Goal: Transaction & Acquisition: Purchase product/service

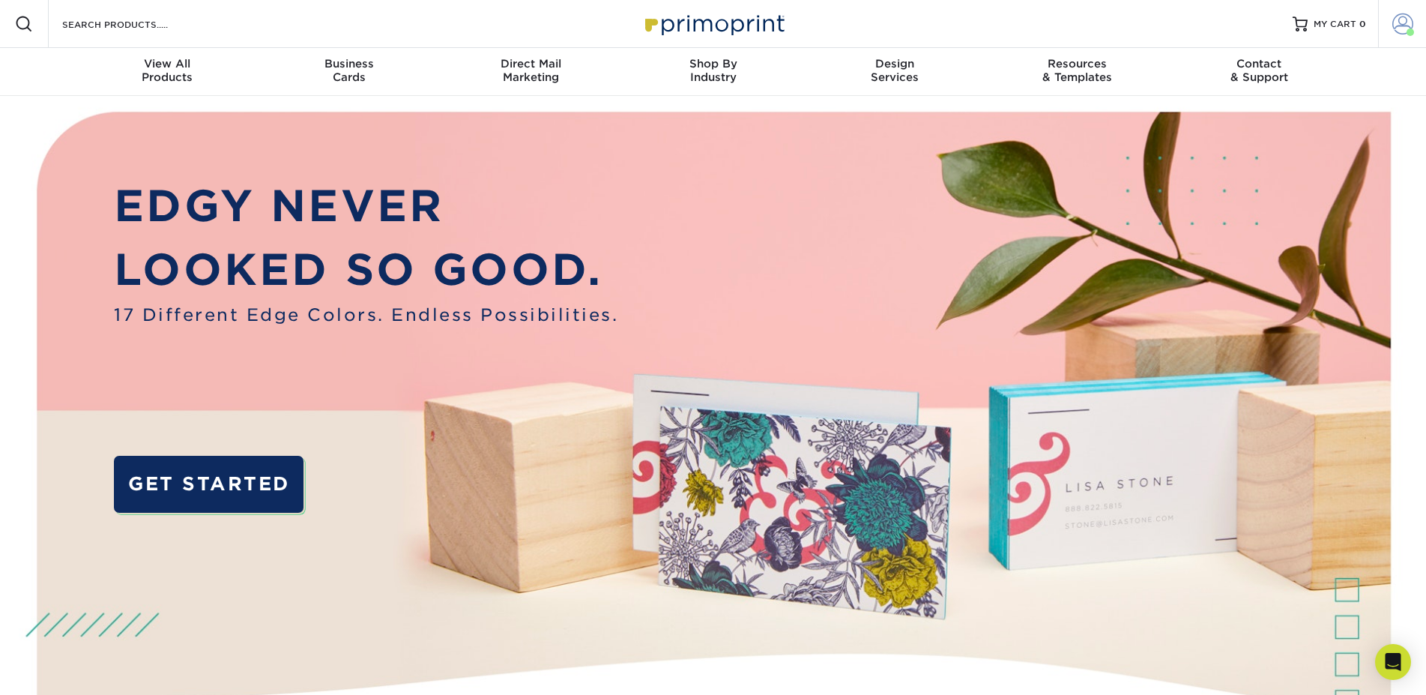
click at [1404, 26] on span at bounding box center [1402, 23] width 21 height 21
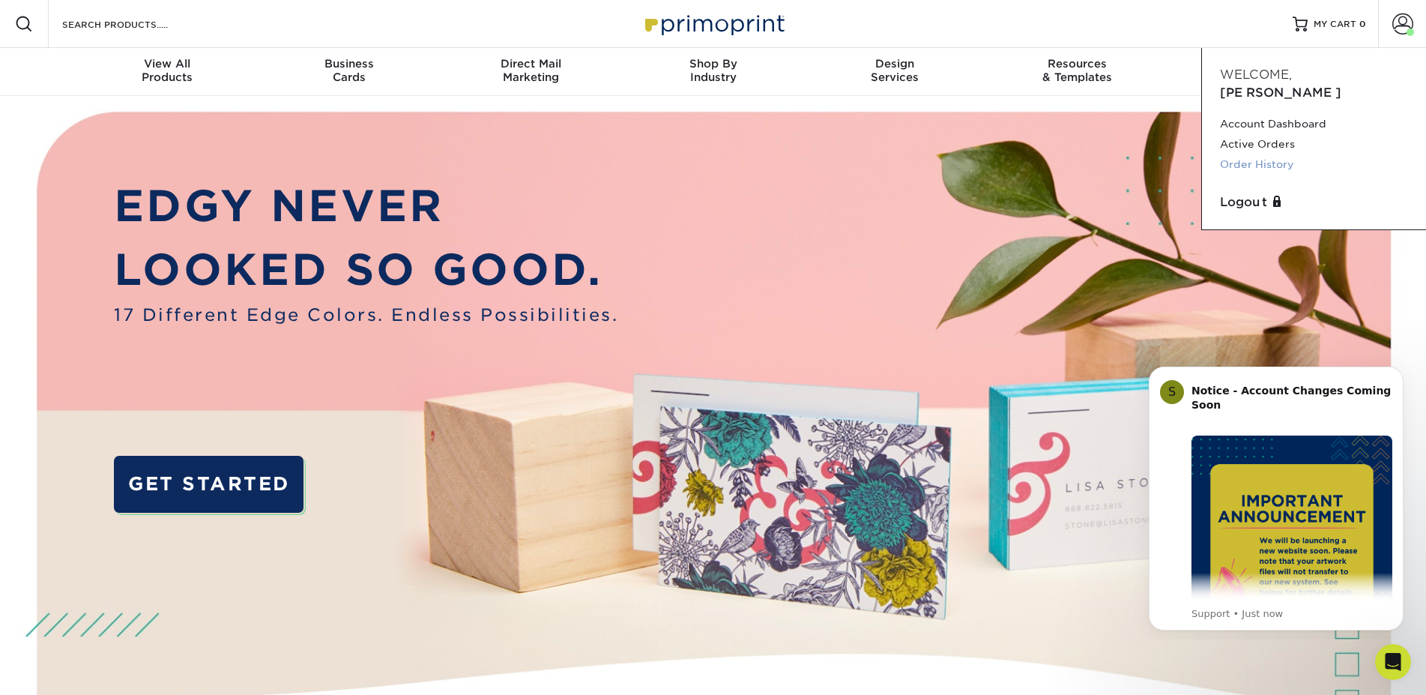
click at [1267, 154] on link "Order History" at bounding box center [1314, 164] width 188 height 20
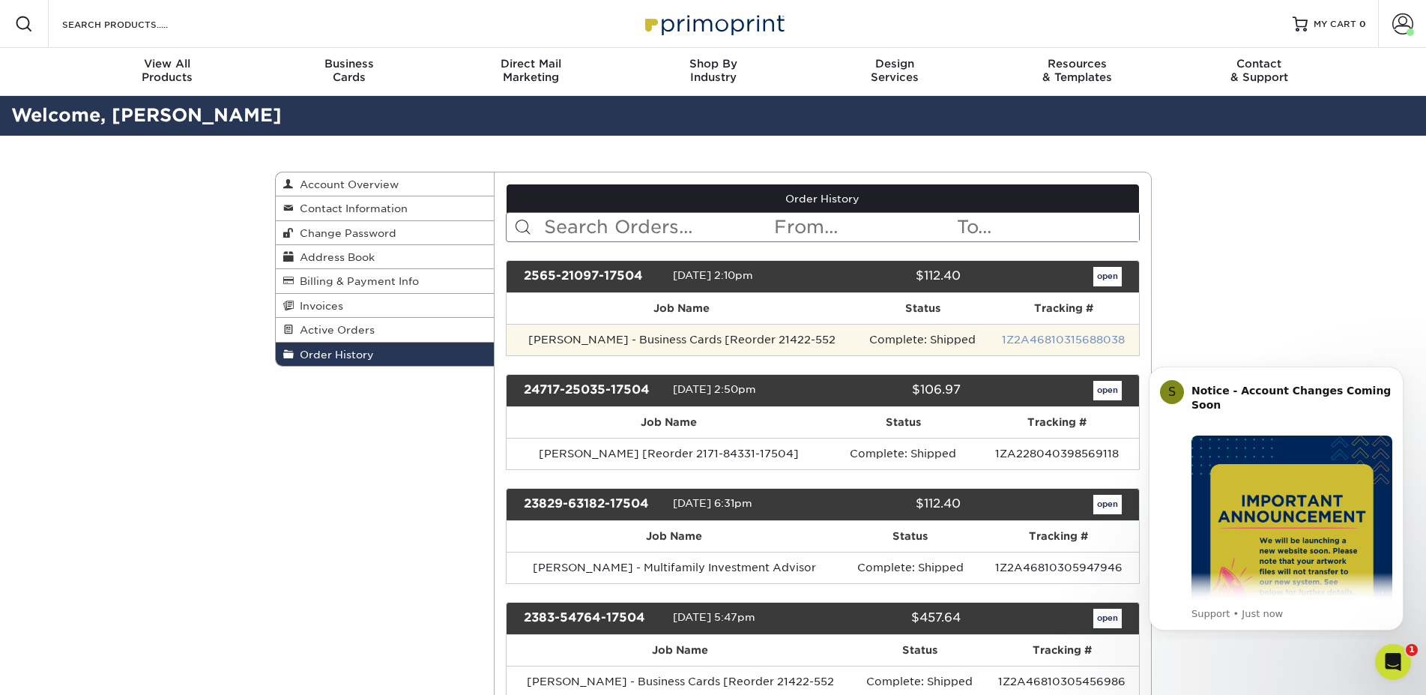
click at [1029, 335] on link "1Z2A46810315688038" at bounding box center [1063, 339] width 123 height 12
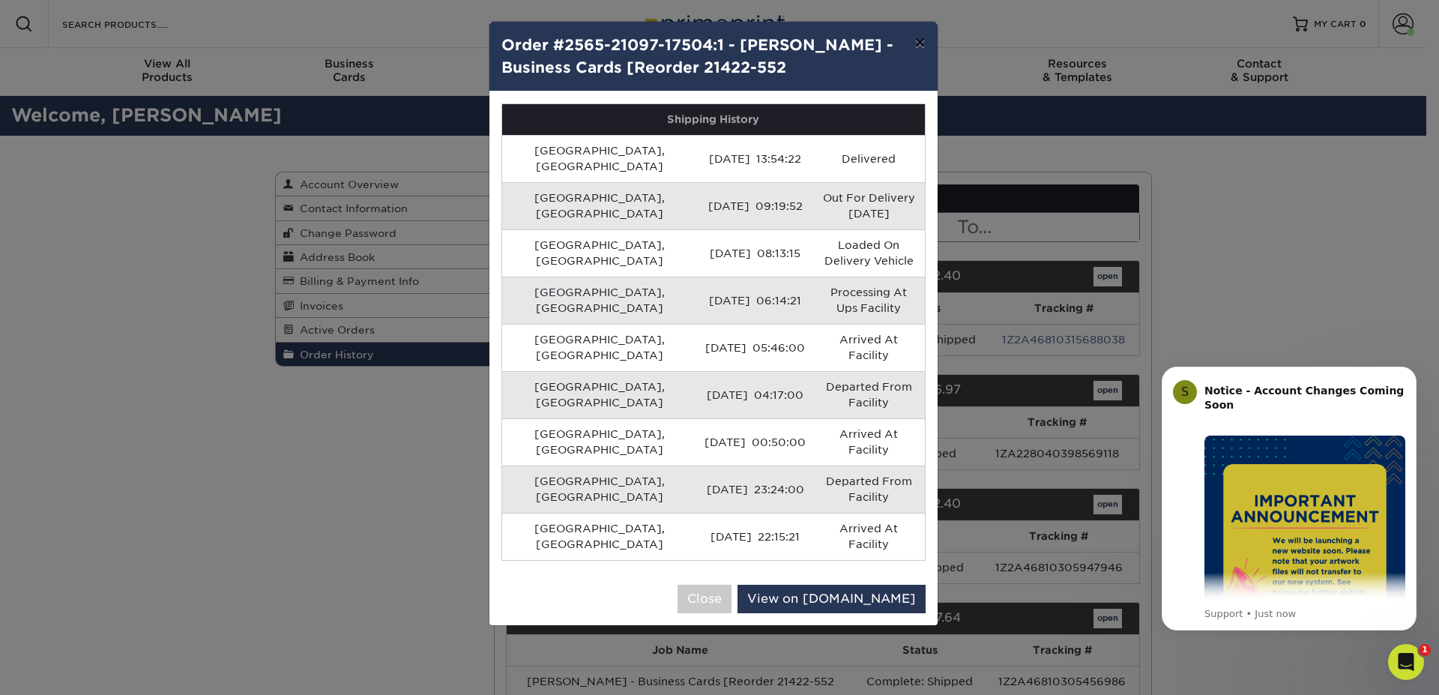
click at [920, 43] on button "×" at bounding box center [919, 43] width 34 height 42
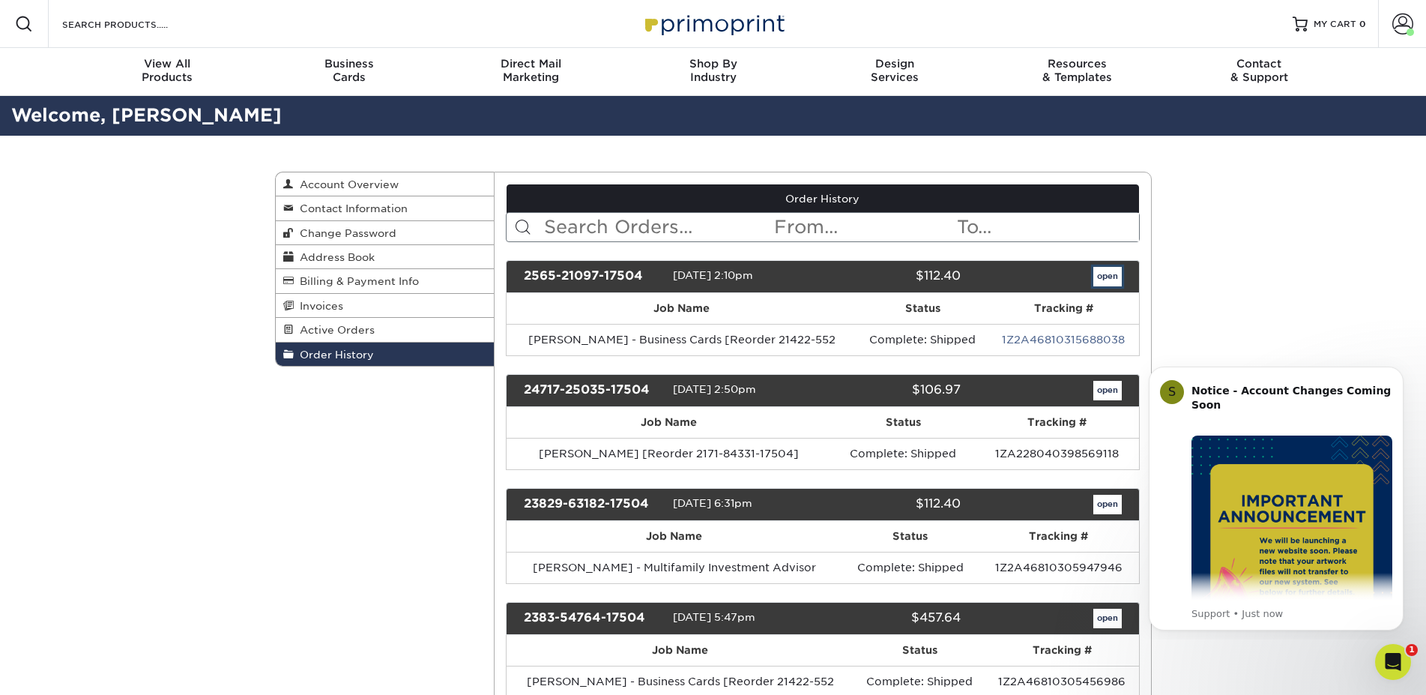
click at [1112, 282] on link "open" at bounding box center [1107, 276] width 28 height 19
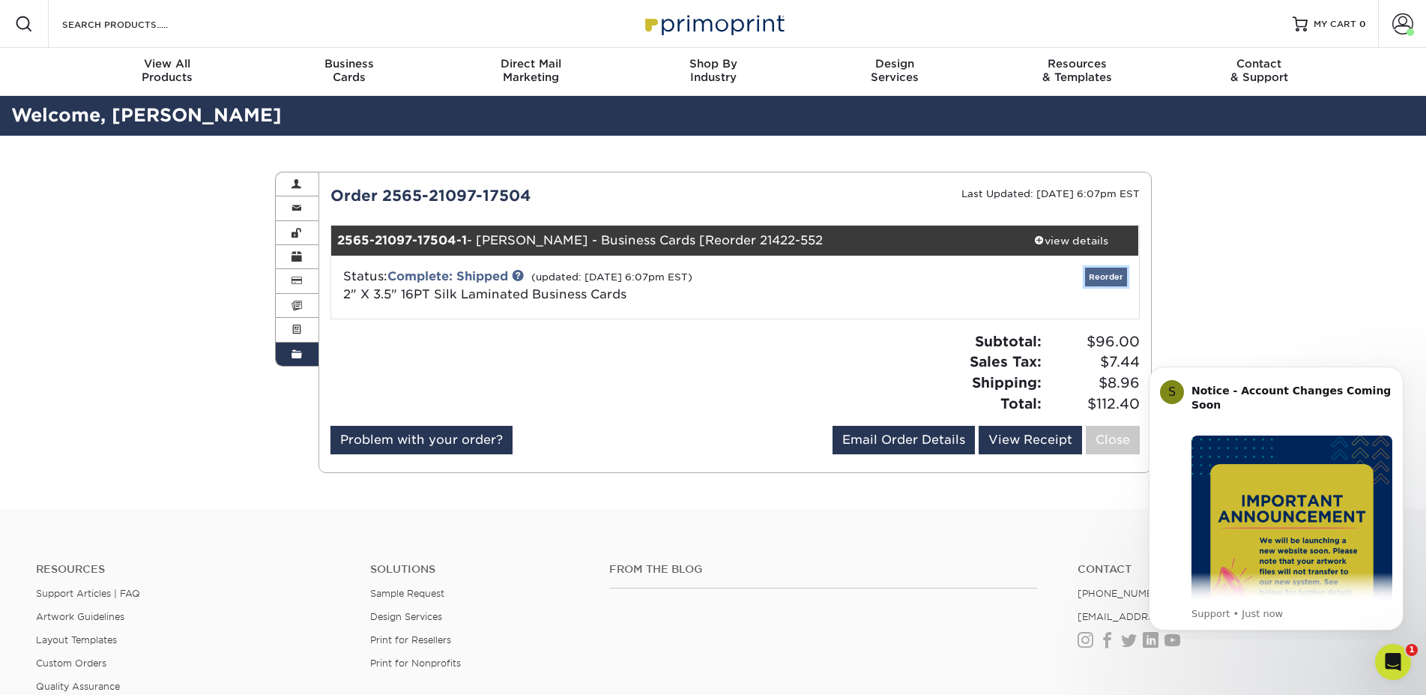
click at [1116, 273] on link "Reorder" at bounding box center [1106, 276] width 42 height 19
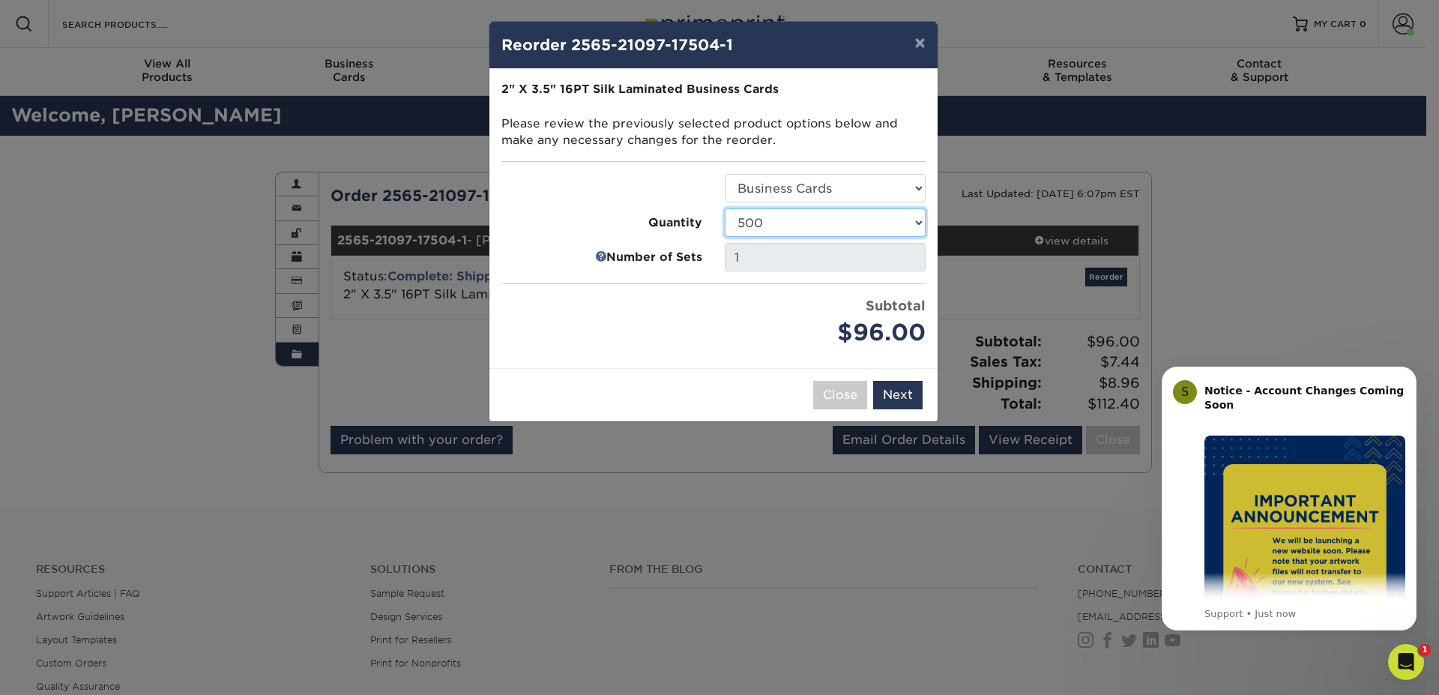
click at [911, 223] on select "25 50 75 100 250 500 1000 2500 5000 10000" at bounding box center [825, 222] width 201 height 28
click at [908, 396] on button "Next" at bounding box center [897, 395] width 49 height 28
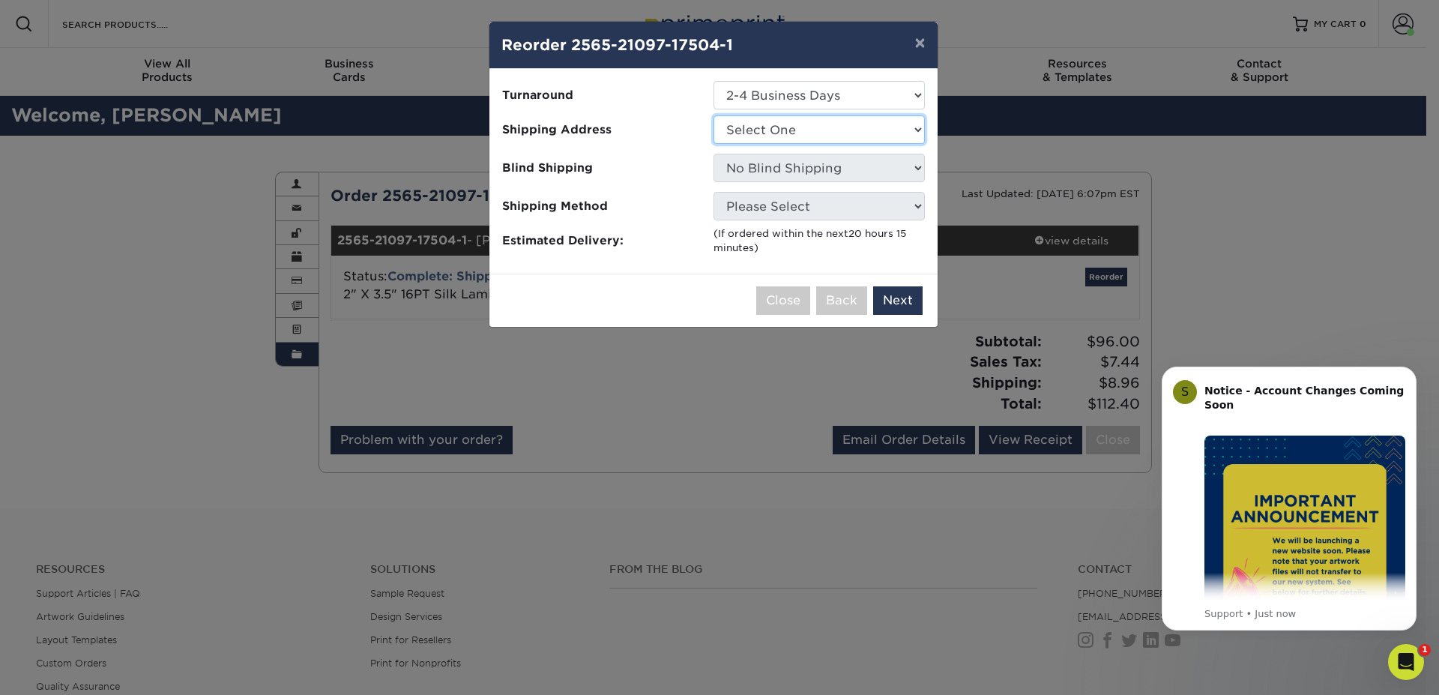
select select "115852"
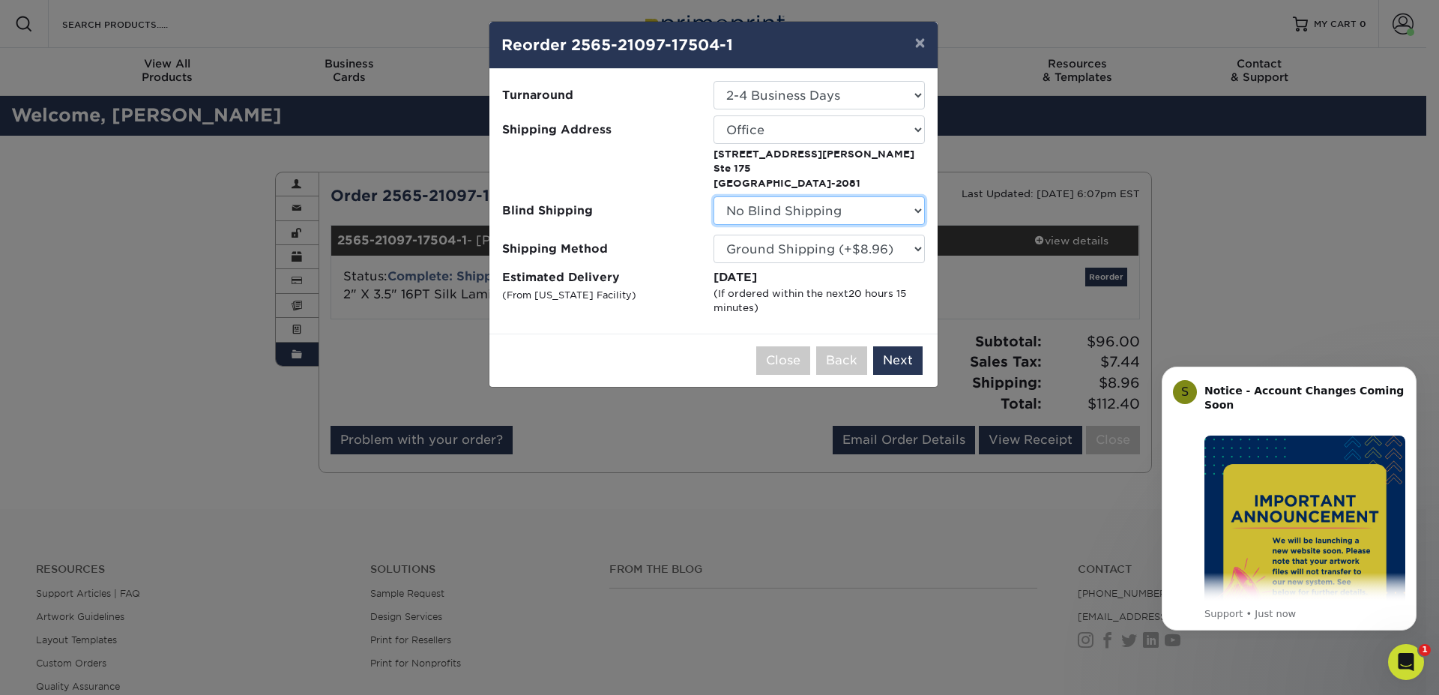
click at [713, 196] on select "No Blind Shipping Carlsbad/[GEOGRAPHIC_DATA] Office Office" at bounding box center [818, 210] width 211 height 28
click at [889, 209] on select "No Blind Shipping Carlsbad/[GEOGRAPHIC_DATA] Office Office" at bounding box center [818, 210] width 211 height 28
click at [618, 199] on label "Blind Shipping" at bounding box center [607, 210] width 211 height 28
click at [902, 356] on button "Next" at bounding box center [897, 360] width 49 height 28
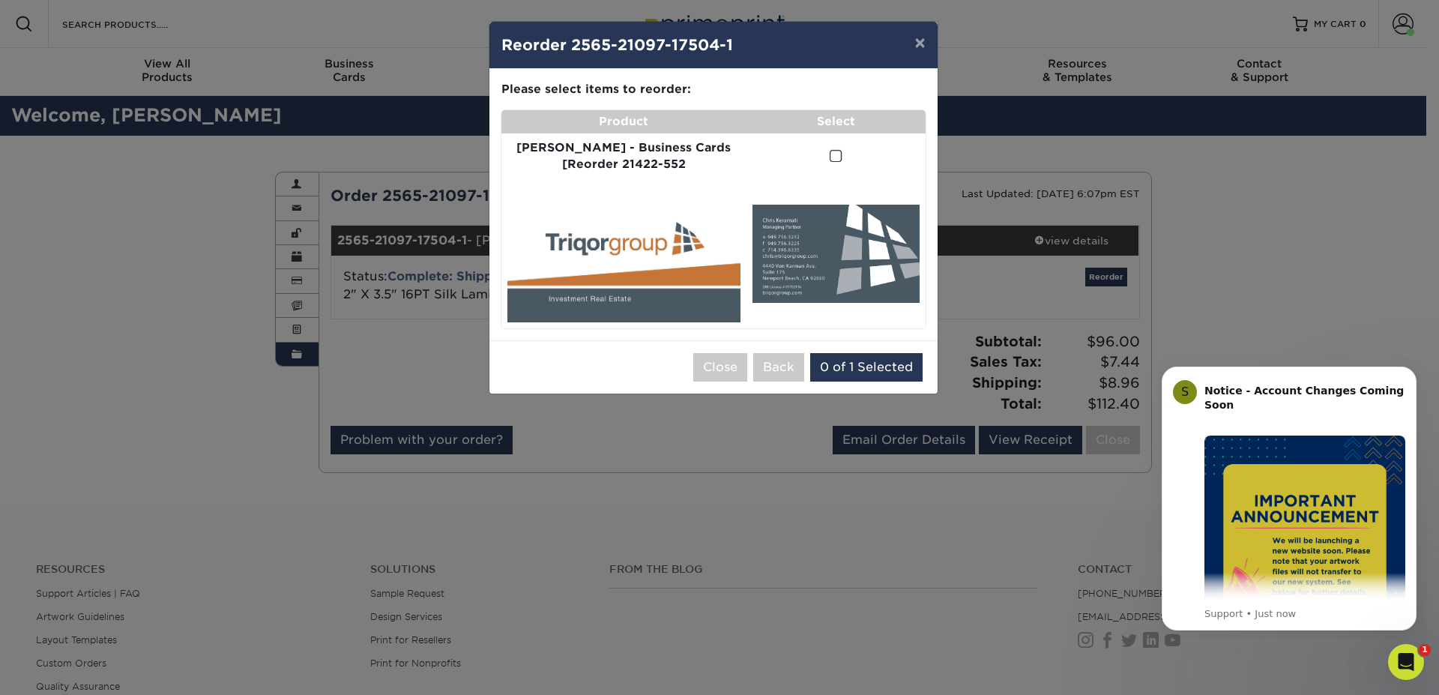
click at [829, 155] on span at bounding box center [835, 156] width 13 height 14
click at [0, 0] on input "checkbox" at bounding box center [0, 0] width 0 height 0
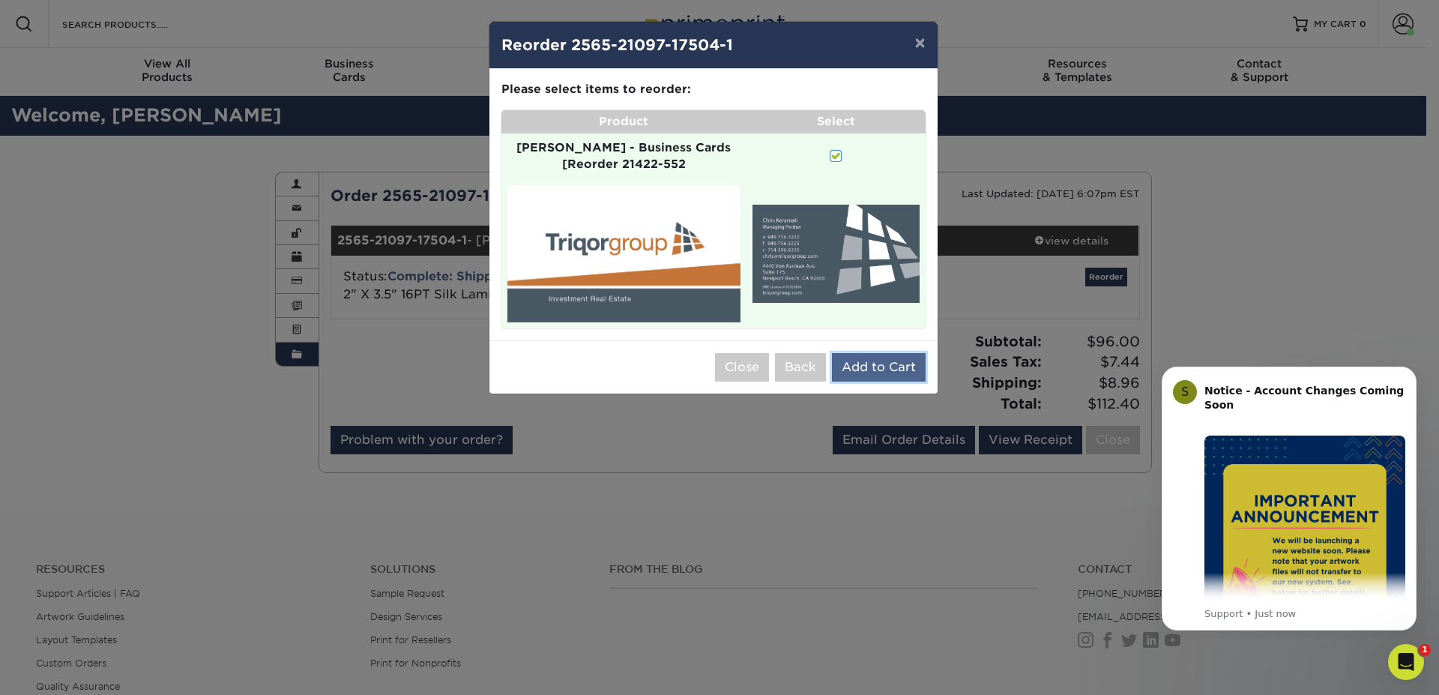
click at [884, 355] on button "Add to Cart" at bounding box center [879, 367] width 94 height 28
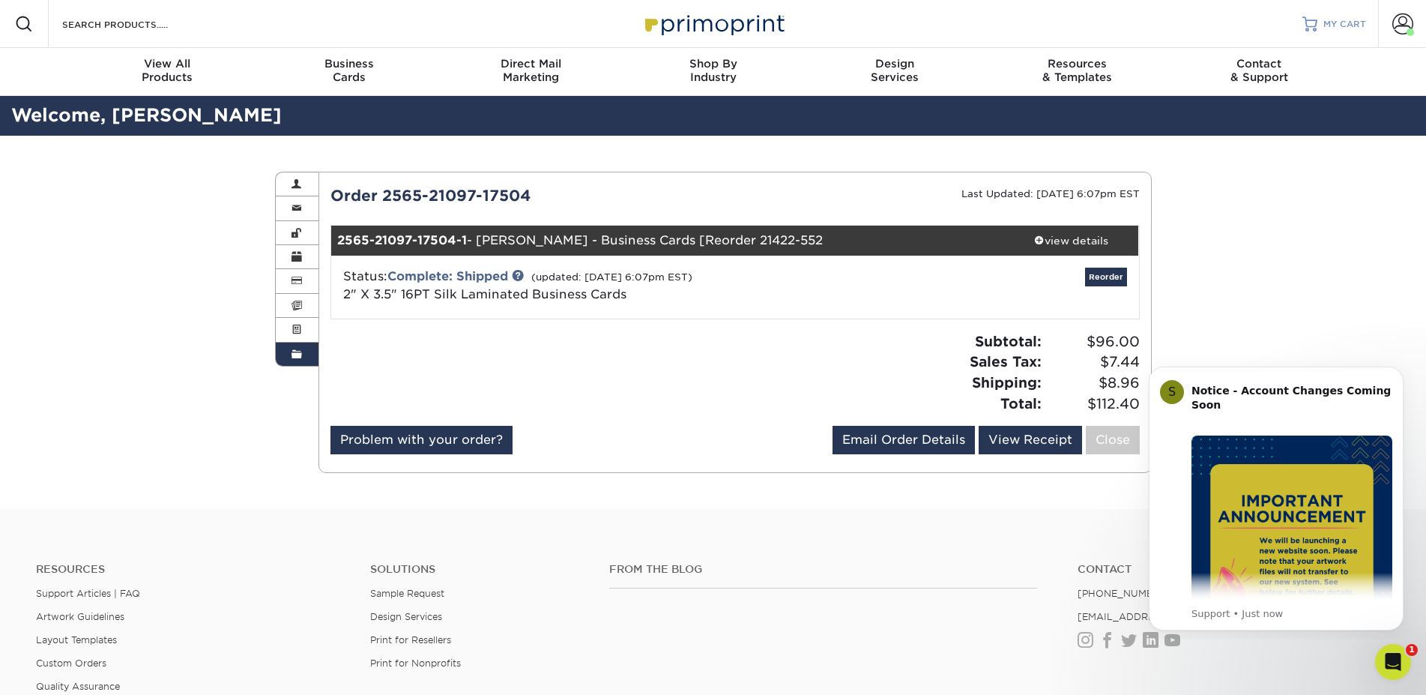
click at [1318, 25] on link "MY CART" at bounding box center [1334, 24] width 64 height 48
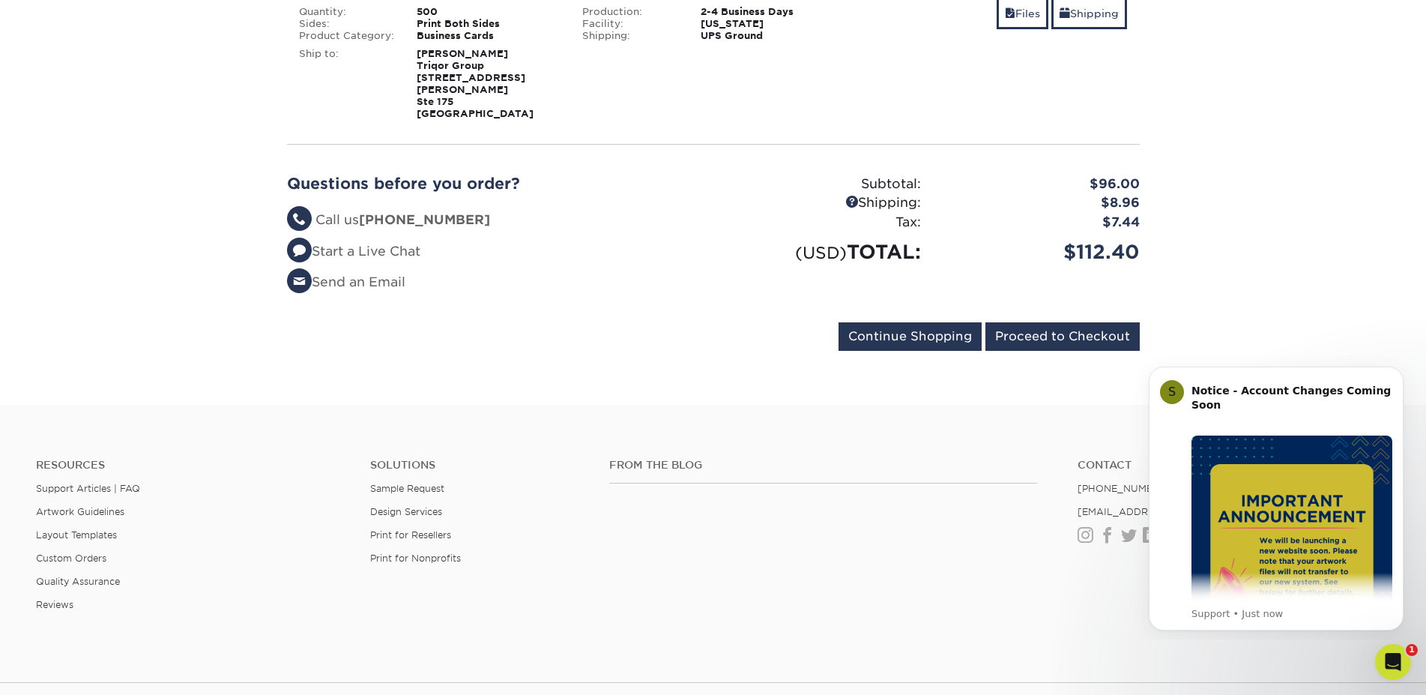
scroll to position [229, 0]
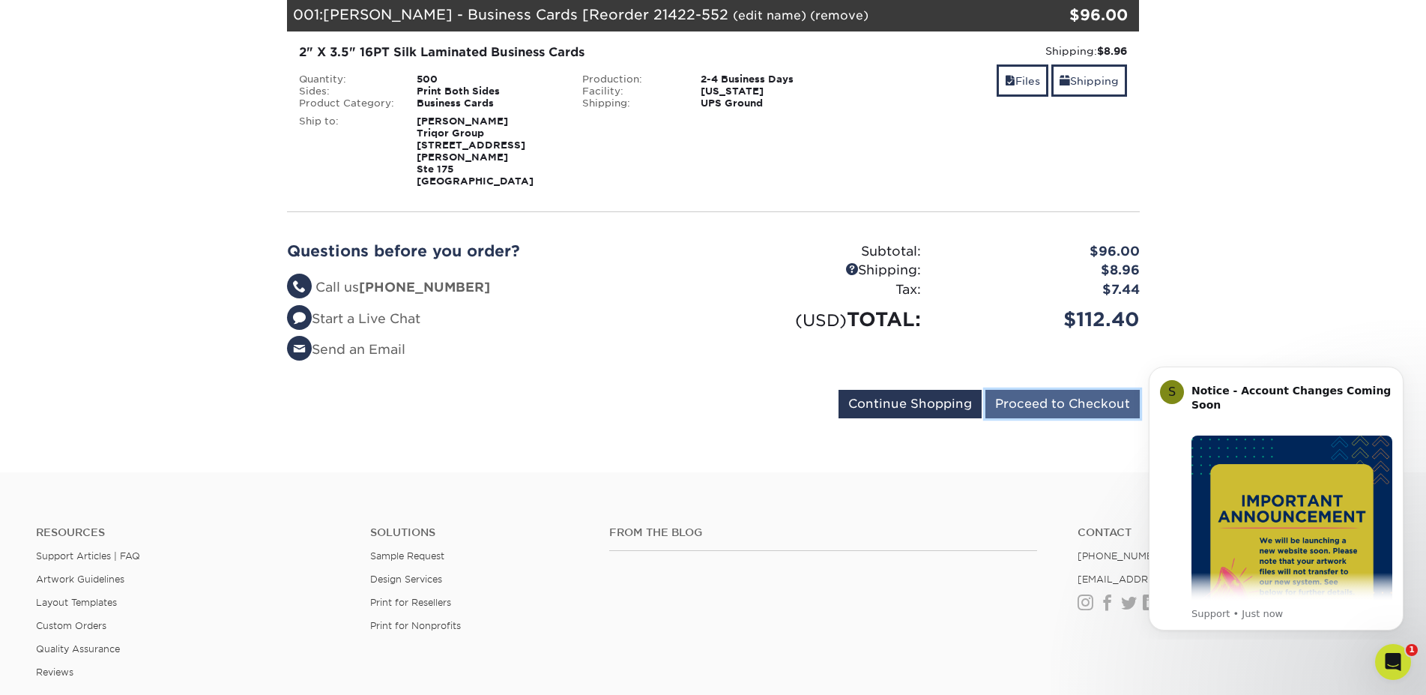
click at [1036, 390] on input "Proceed to Checkout" at bounding box center [1062, 404] width 154 height 28
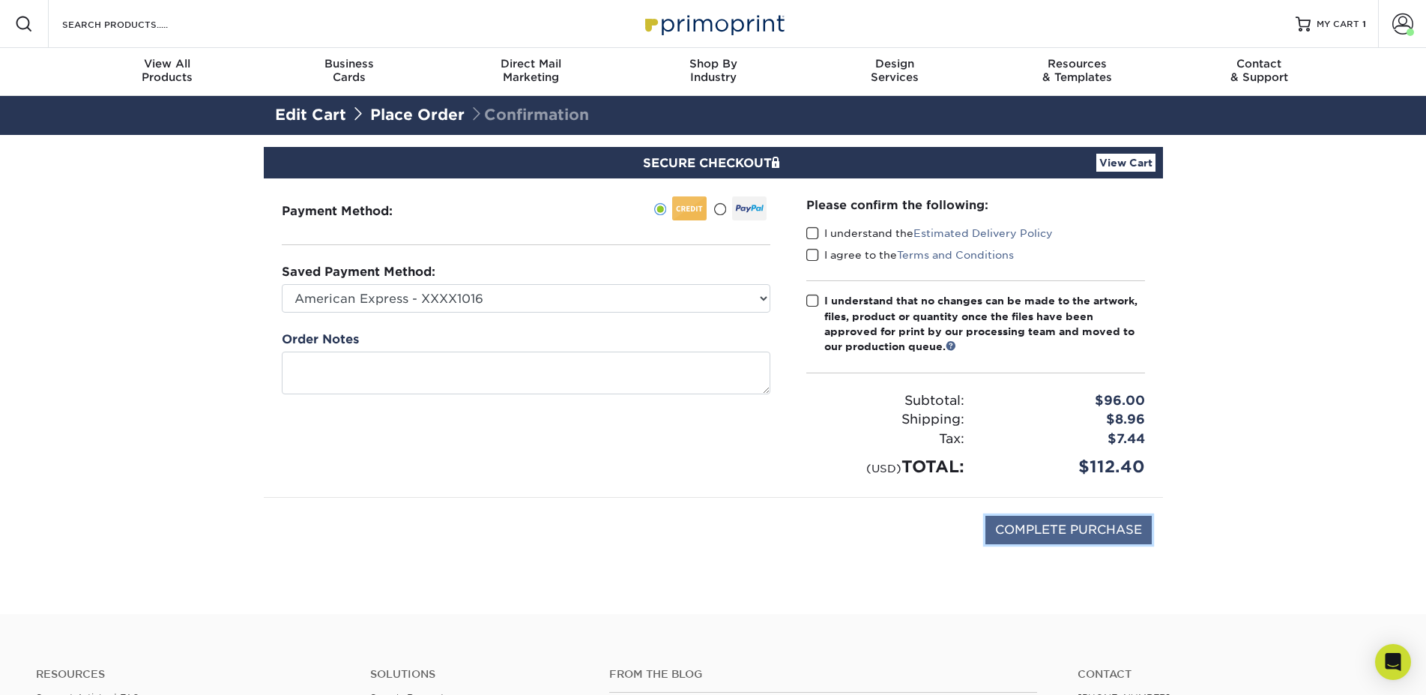
click at [1095, 528] on input "COMPLETE PURCHASE" at bounding box center [1068, 529] width 166 height 28
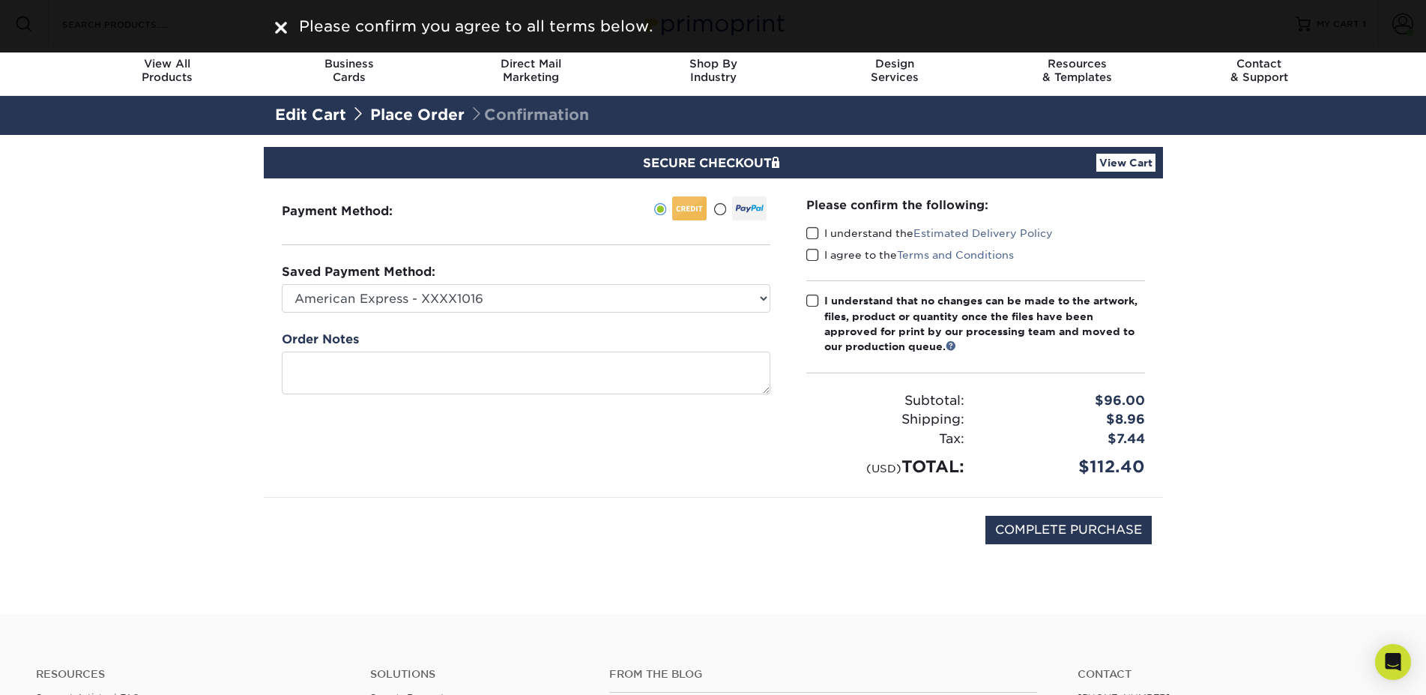
click at [811, 231] on span at bounding box center [812, 233] width 13 height 14
click at [0, 0] on input "I understand the Estimated Delivery Policy" at bounding box center [0, 0] width 0 height 0
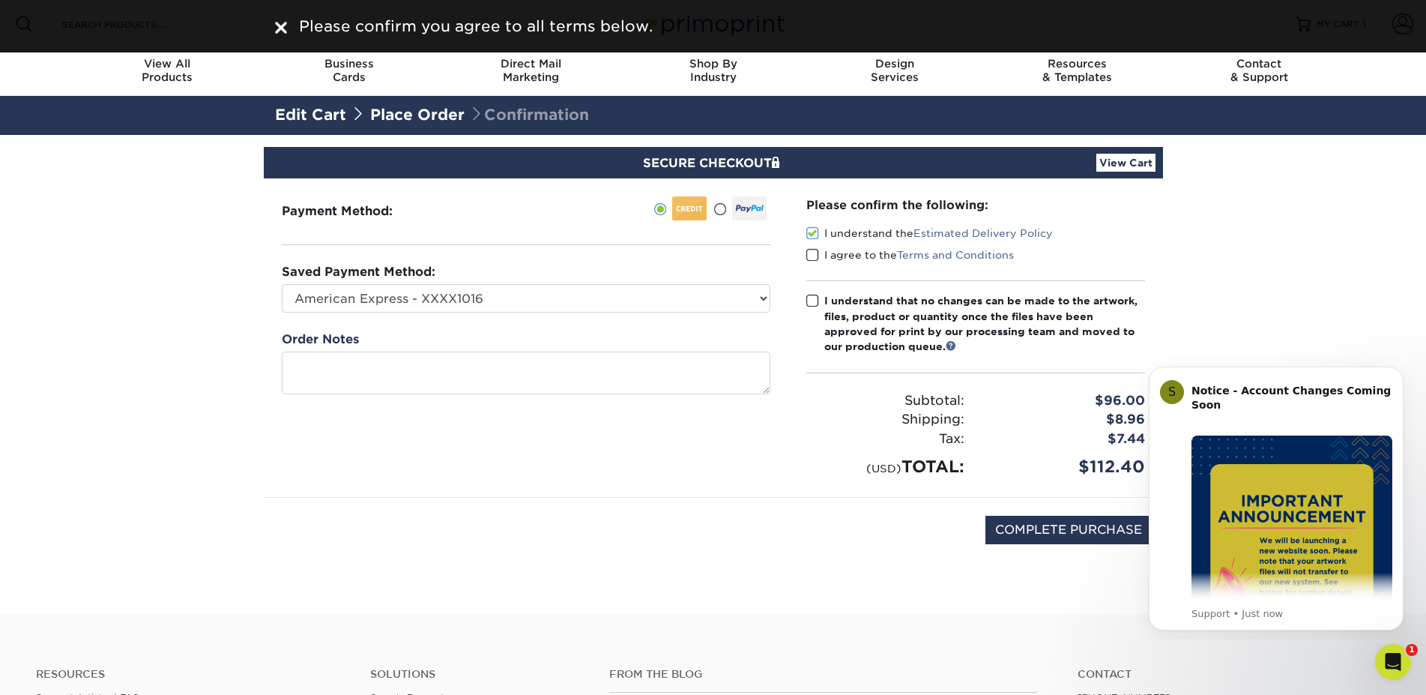
click at [813, 252] on span at bounding box center [812, 255] width 13 height 14
click at [0, 0] on input "I agree to the Terms and Conditions" at bounding box center [0, 0] width 0 height 0
click at [814, 302] on span at bounding box center [812, 301] width 13 height 14
click at [0, 0] on input "I understand that no changes can be made to the artwork, files, product or quan…" at bounding box center [0, 0] width 0 height 0
click at [1068, 532] on input "COMPLETE PURCHASE" at bounding box center [1068, 529] width 166 height 28
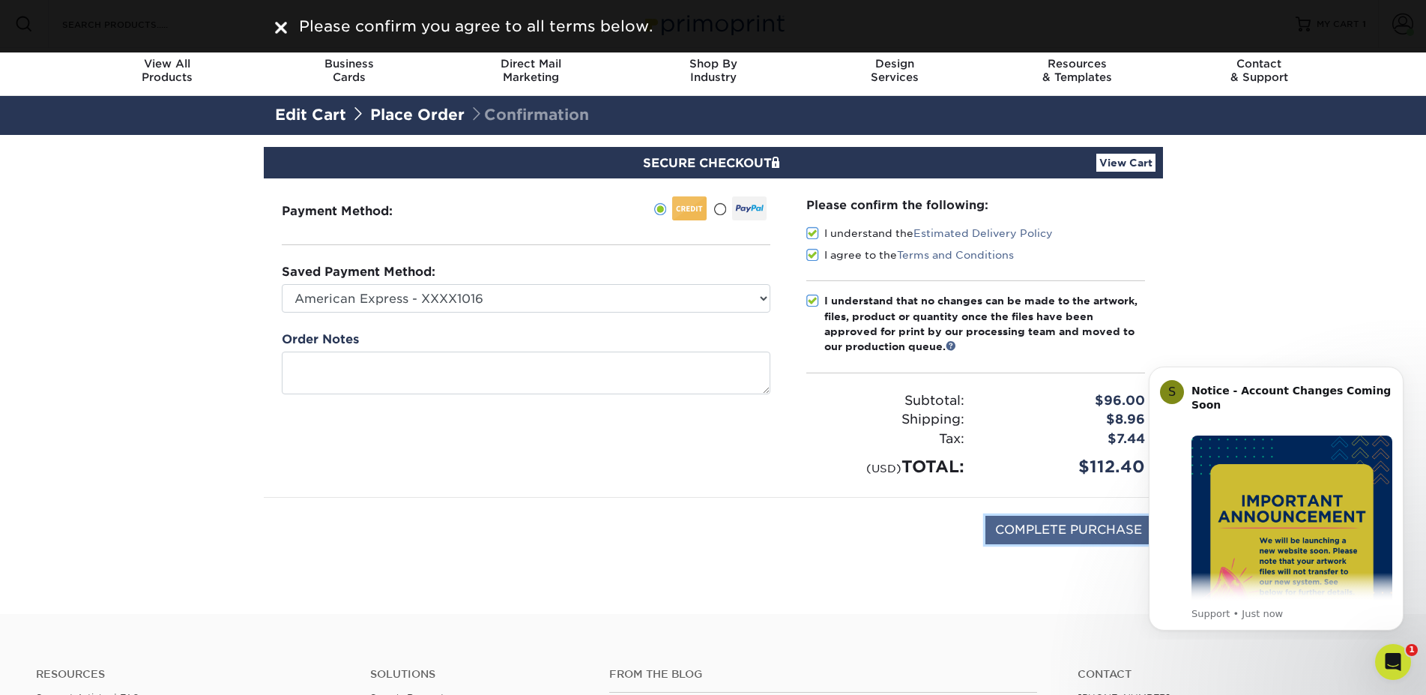
type input "PROCESSING, PLEASE WAIT..."
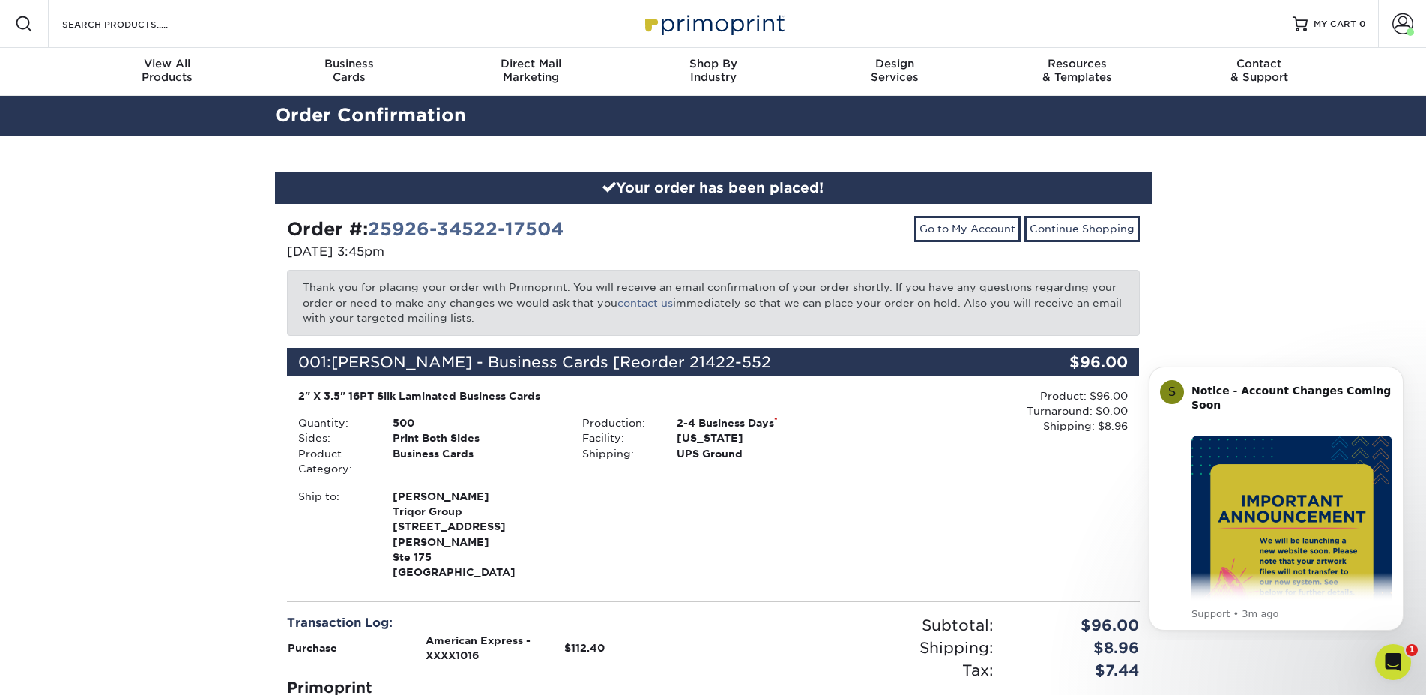
click at [686, 530] on div "Ship to: Jennifer Correa Triqor Group 4440 Von Karman Ave Ste 175" at bounding box center [571, 534] width 569 height 91
